Goal: Obtain resource: Obtain resource

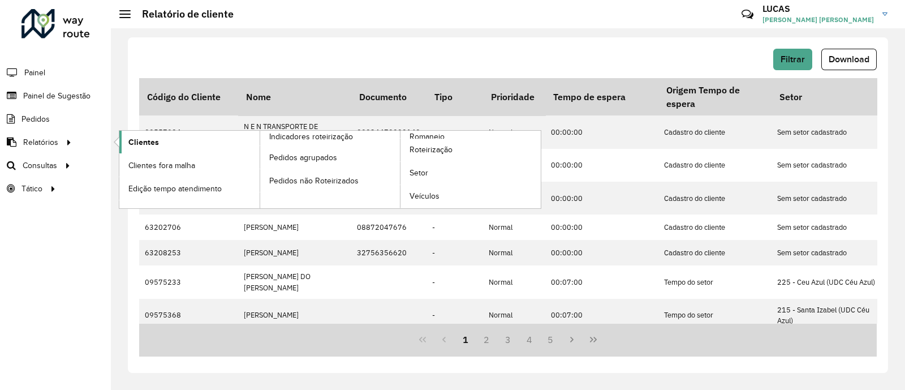
click at [124, 143] on link "Clientes" at bounding box center [189, 142] width 140 height 23
click at [158, 136] on link "Clientes" at bounding box center [189, 142] width 140 height 23
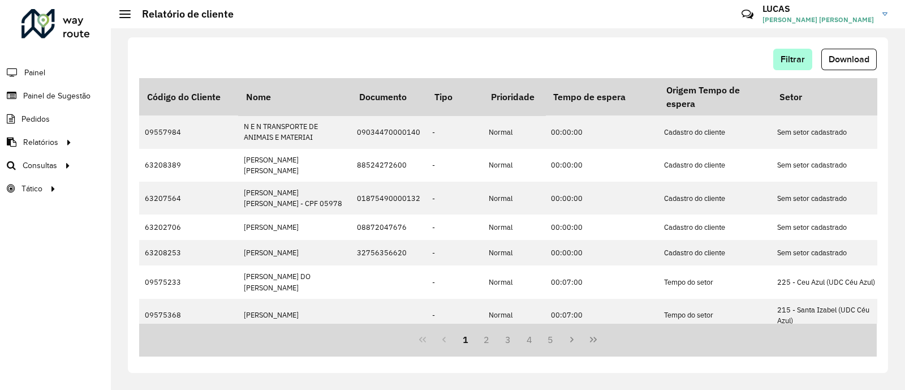
click at [774, 51] on div "Filtrar Download" at bounding box center [508, 59] width 738 height 21
click at [785, 52] on button "Filtrar" at bounding box center [792, 59] width 39 height 21
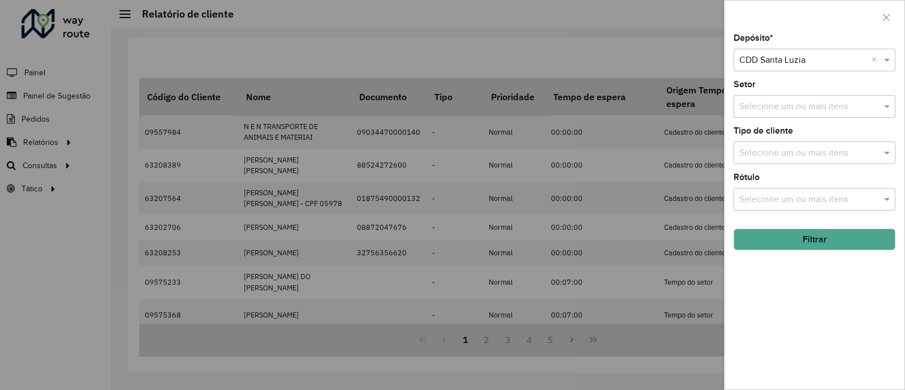
click at [767, 235] on button "Filtrar" at bounding box center [815, 239] width 162 height 21
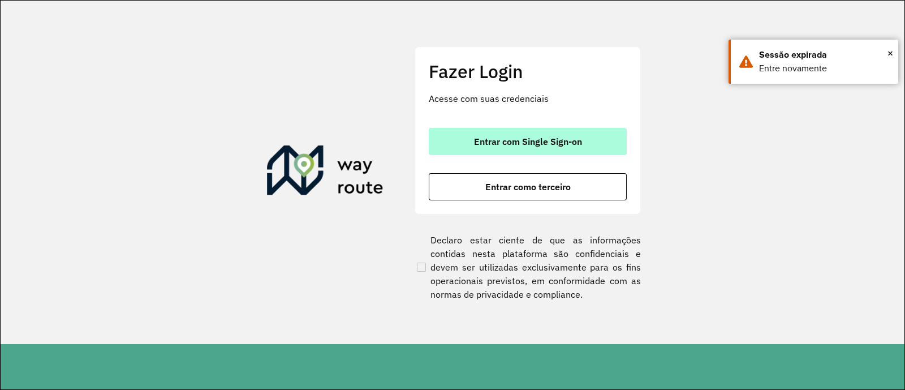
click at [535, 150] on button "Entrar com Single Sign-on" at bounding box center [528, 141] width 198 height 27
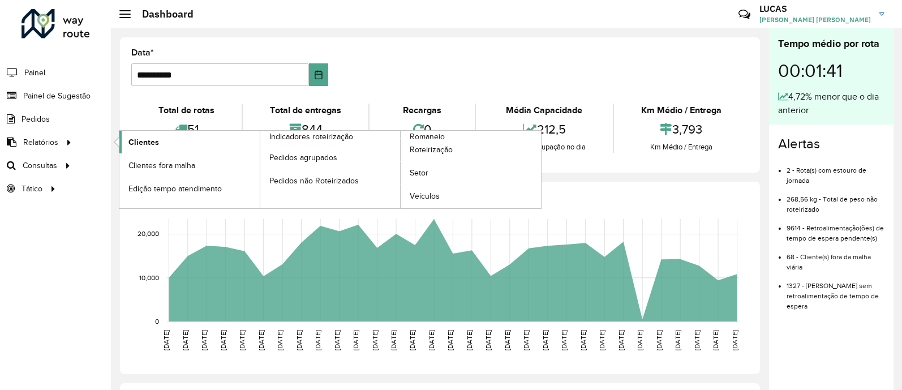
click at [136, 141] on span "Clientes" at bounding box center [143, 142] width 31 height 12
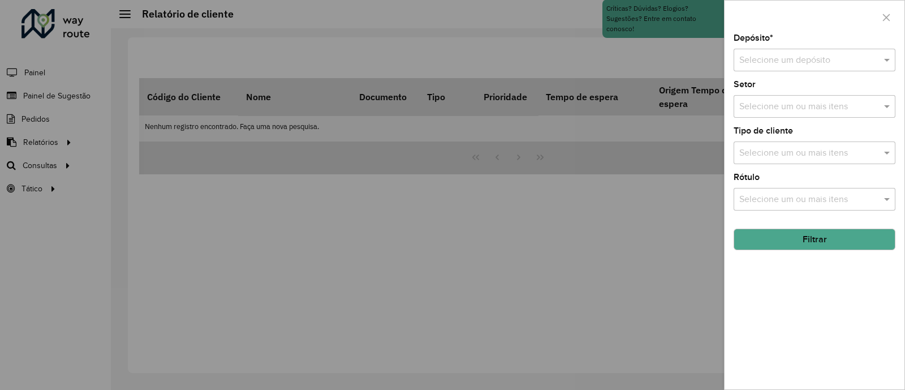
click at [759, 59] on input "text" at bounding box center [803, 61] width 128 height 14
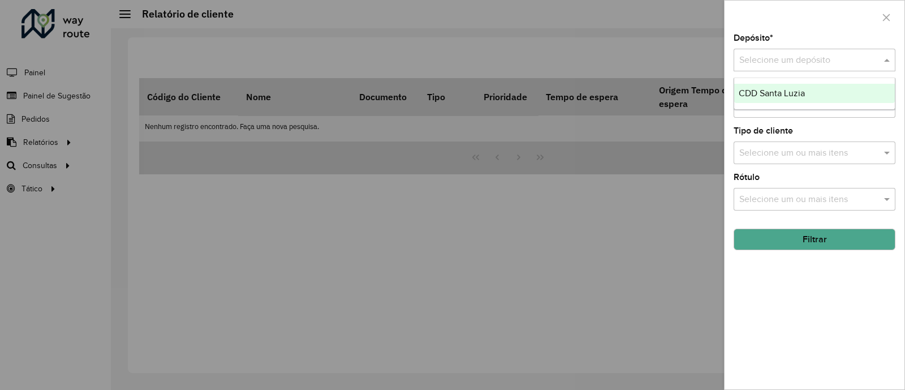
click at [751, 91] on span "CDD Santa Luzia" at bounding box center [772, 93] width 66 height 10
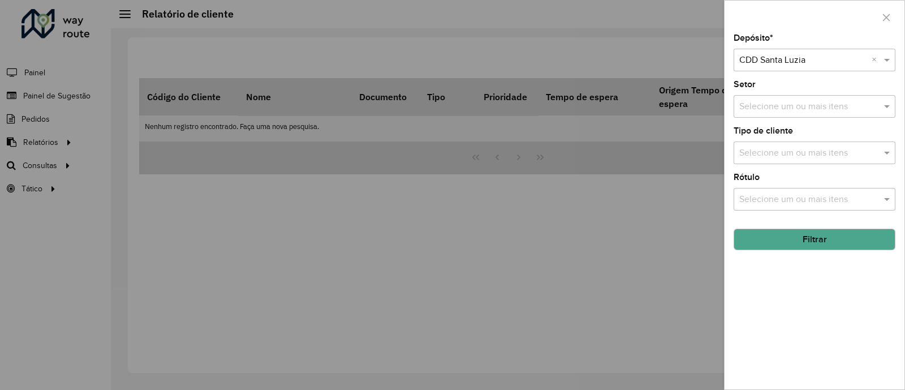
click at [781, 227] on hb-field-button "Filtrar" at bounding box center [815, 234] width 162 height 31
click at [794, 234] on button "Filtrar" at bounding box center [815, 239] width 162 height 21
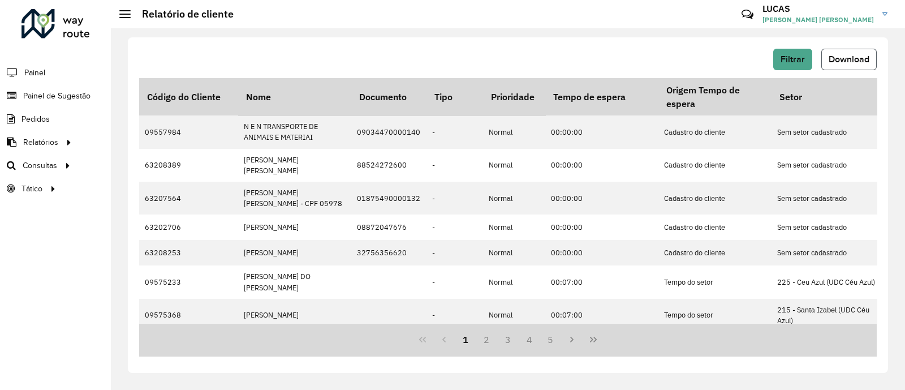
click at [850, 63] on span "Download" at bounding box center [849, 59] width 41 height 10
